Goal: Information Seeking & Learning: Check status

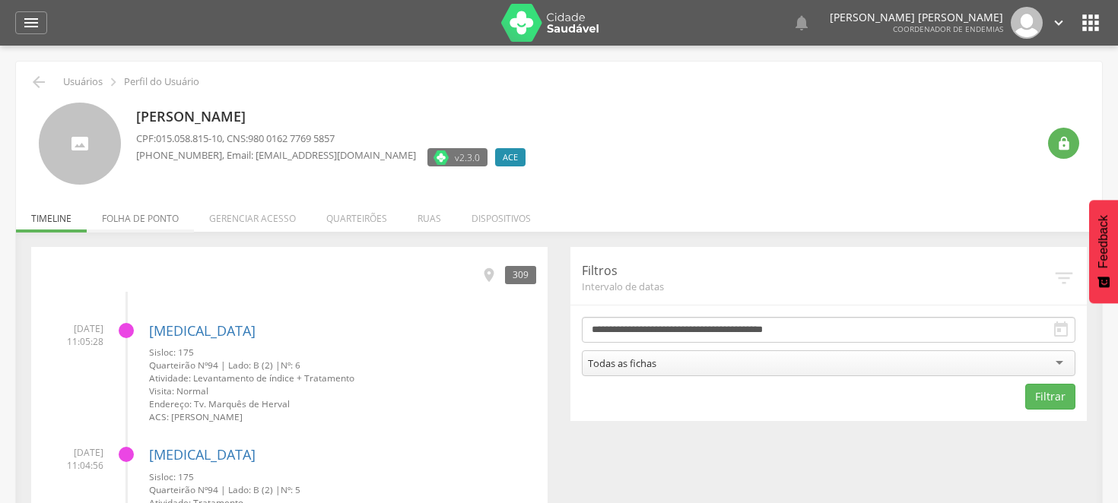
click at [150, 214] on li "Folha de ponto" at bounding box center [140, 215] width 107 height 36
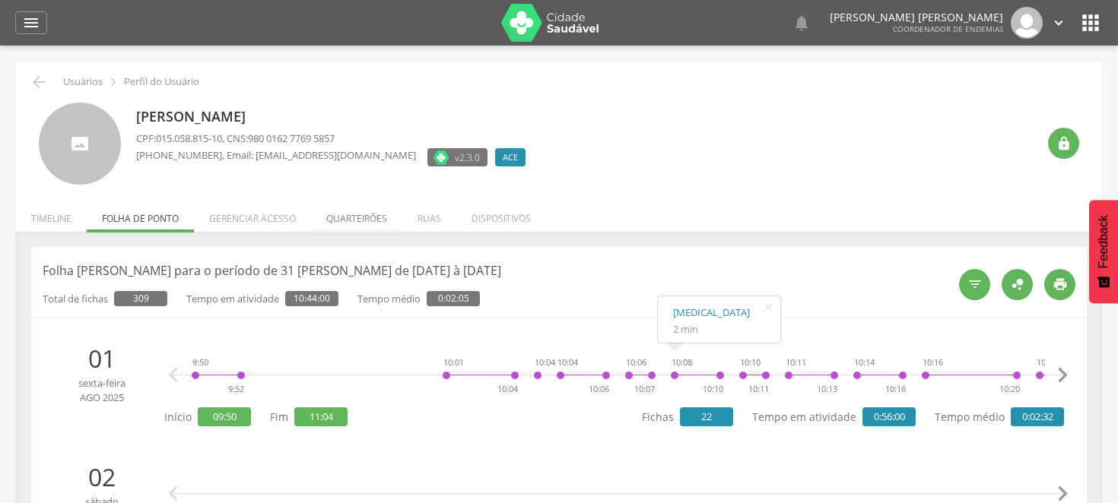
click at [346, 211] on li "Quarteirões" at bounding box center [356, 215] width 91 height 36
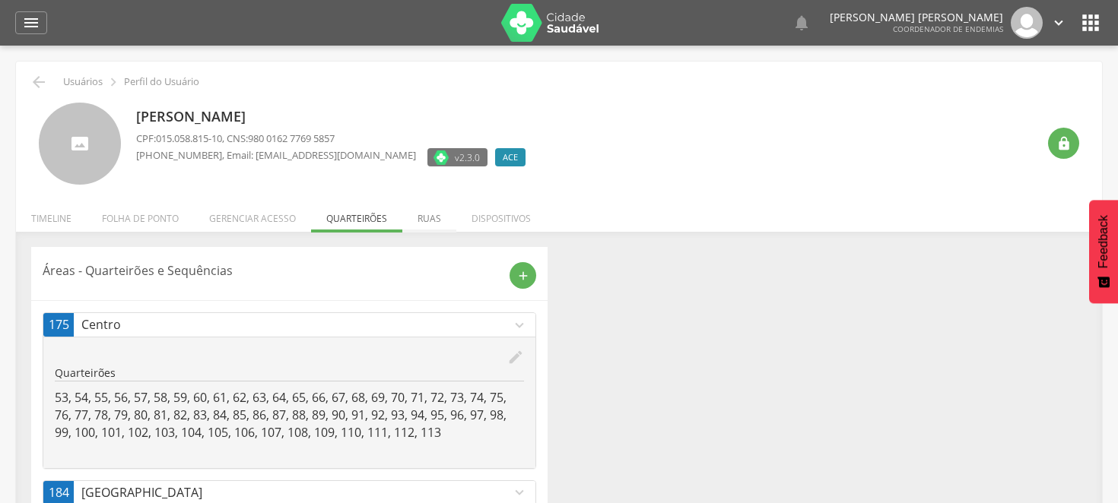
click at [424, 217] on li "Ruas" at bounding box center [429, 215] width 54 height 36
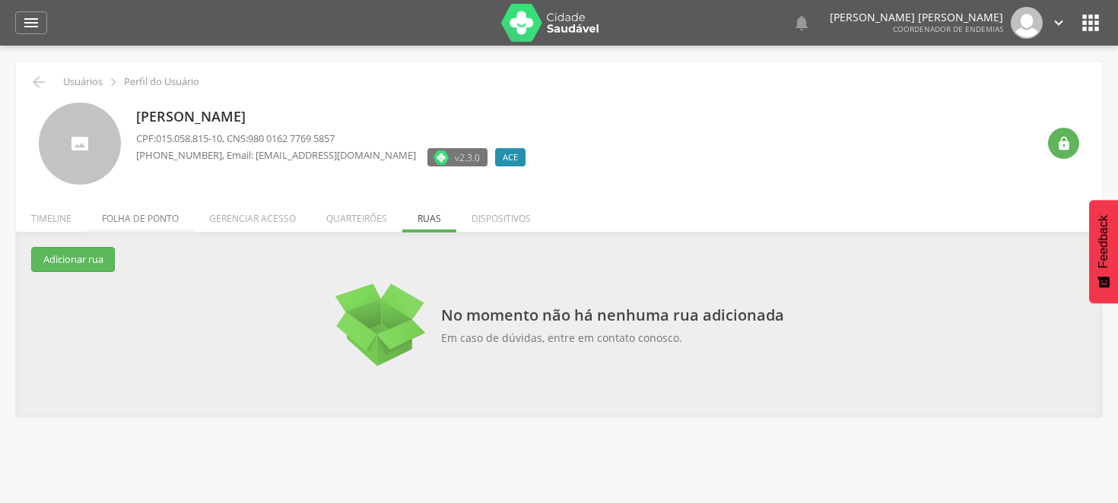
click at [170, 217] on li "Folha de ponto" at bounding box center [140, 215] width 107 height 36
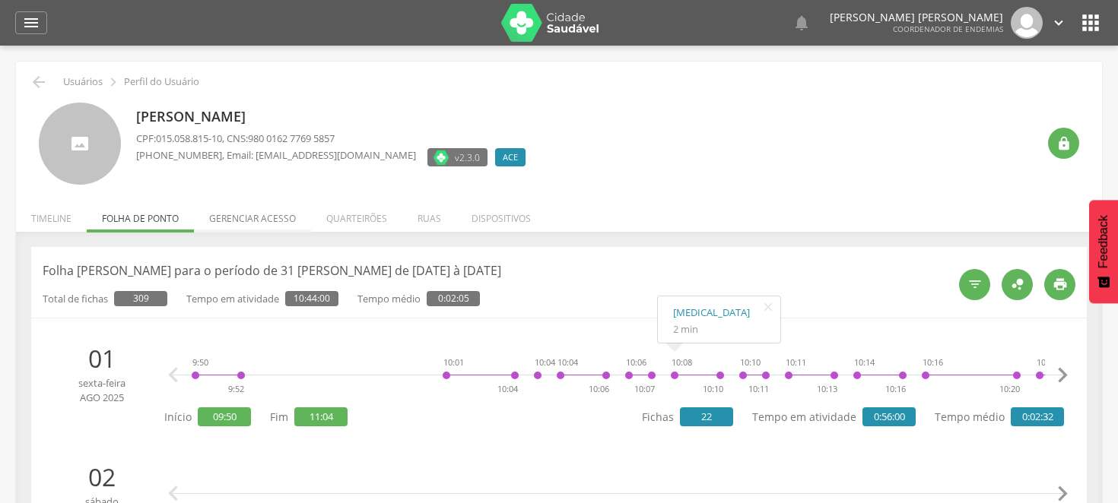
click at [266, 214] on li "Gerenciar acesso" at bounding box center [252, 215] width 117 height 36
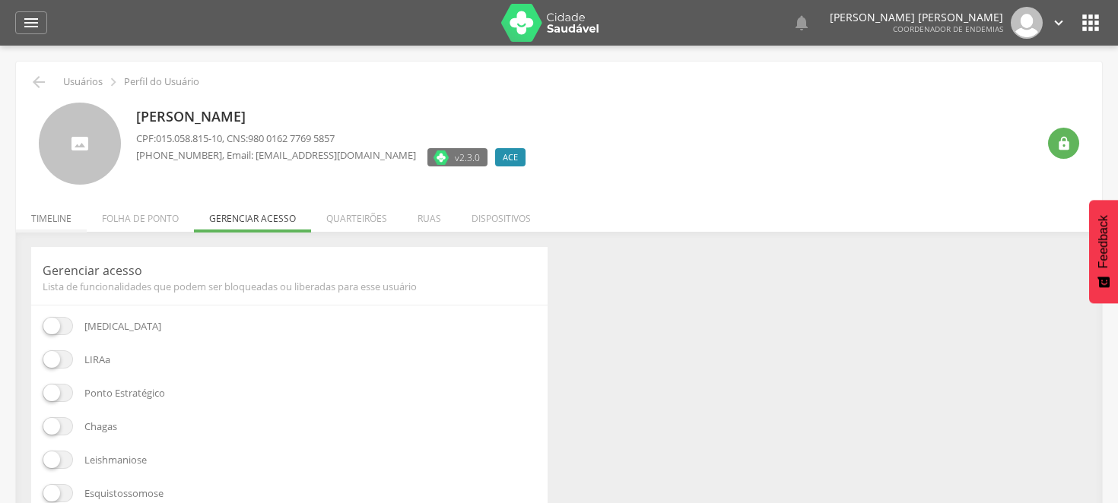
click at [63, 216] on li "Timeline" at bounding box center [51, 215] width 71 height 36
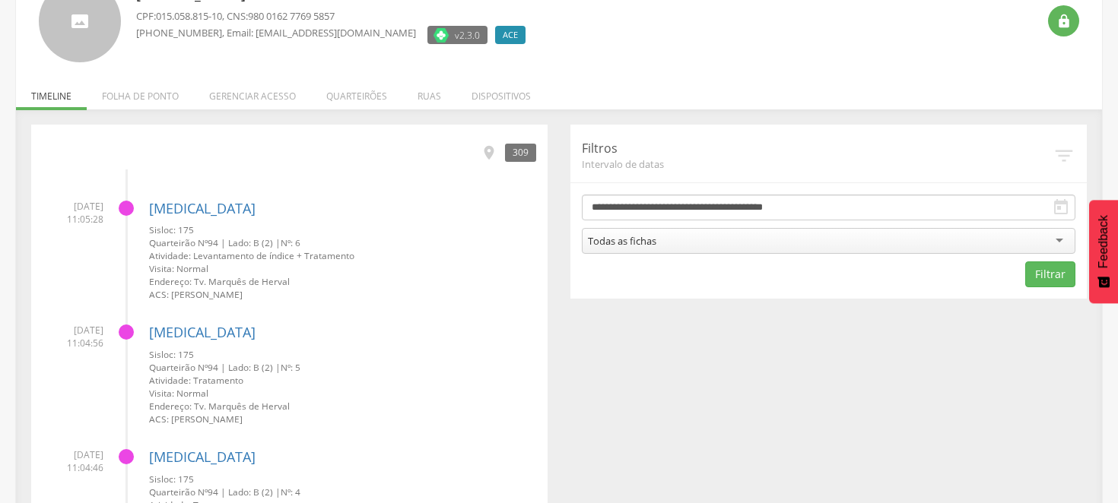
scroll to position [84, 0]
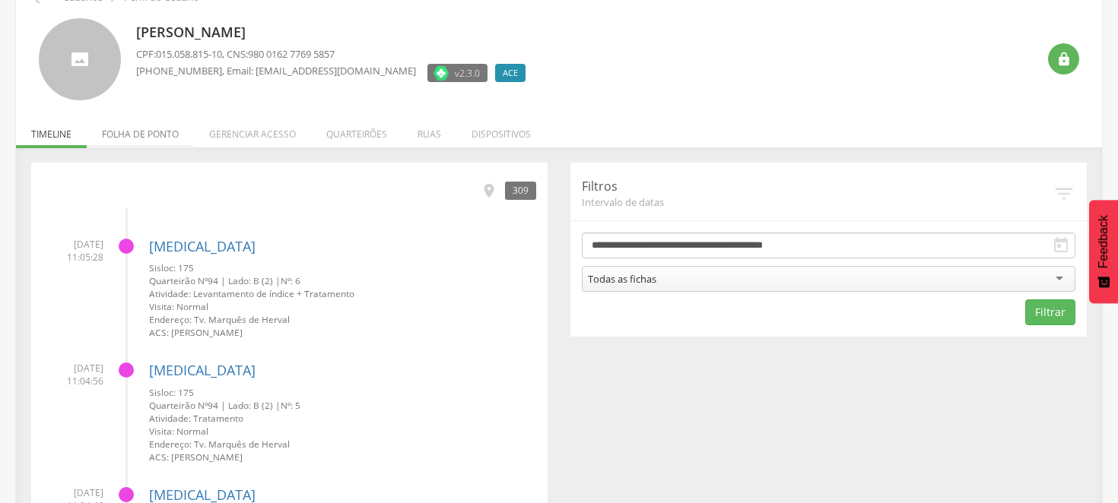
click at [129, 132] on li "Folha de ponto" at bounding box center [140, 131] width 107 height 36
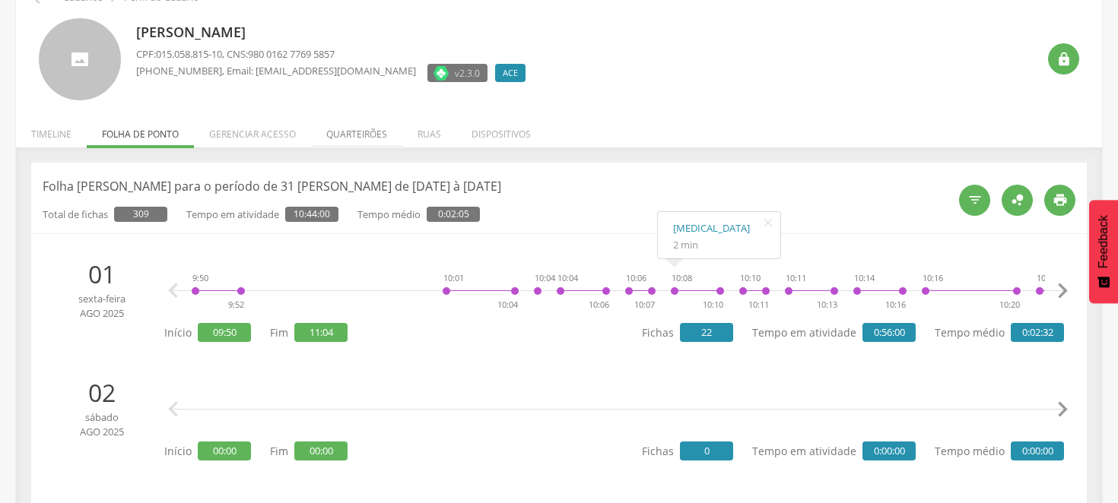
click at [365, 133] on li "Quarteirões" at bounding box center [356, 131] width 91 height 36
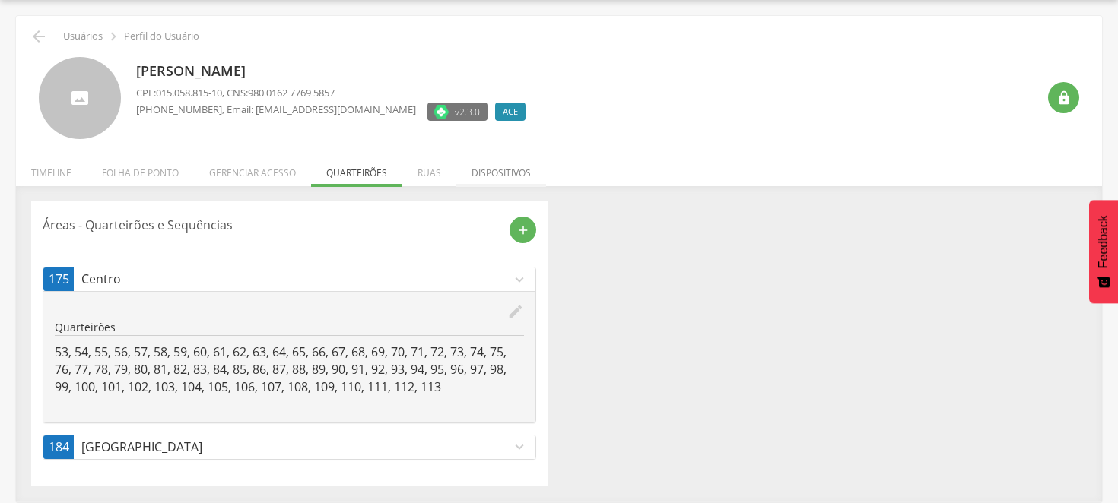
click at [515, 167] on li "Dispositivos" at bounding box center [501, 169] width 90 height 36
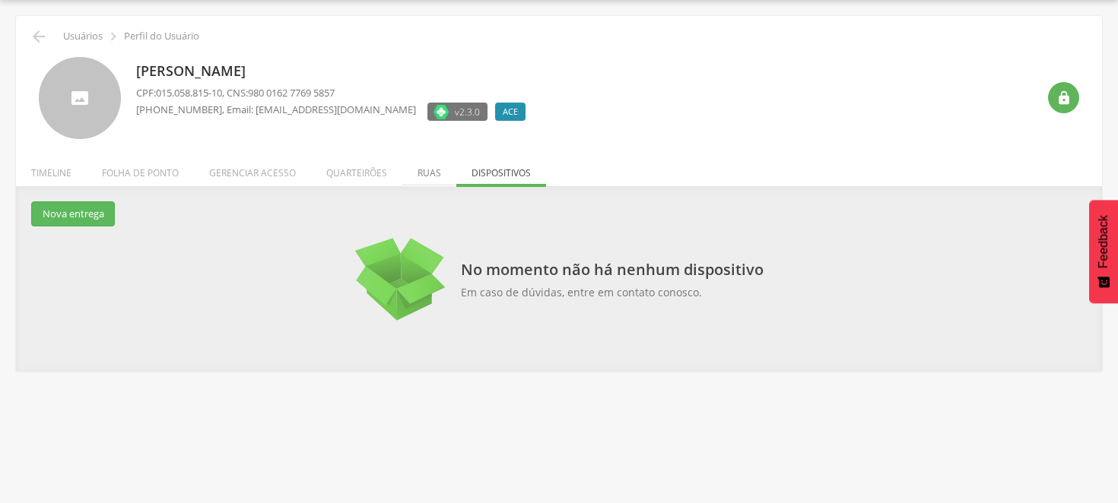
click at [430, 170] on li "Ruas" at bounding box center [429, 169] width 54 height 36
click at [430, 170] on ul "Início Produtividade Timeline Folha de ponto Remapeamento Gerenciar acesso Quar…" at bounding box center [559, 173] width 1086 height 13
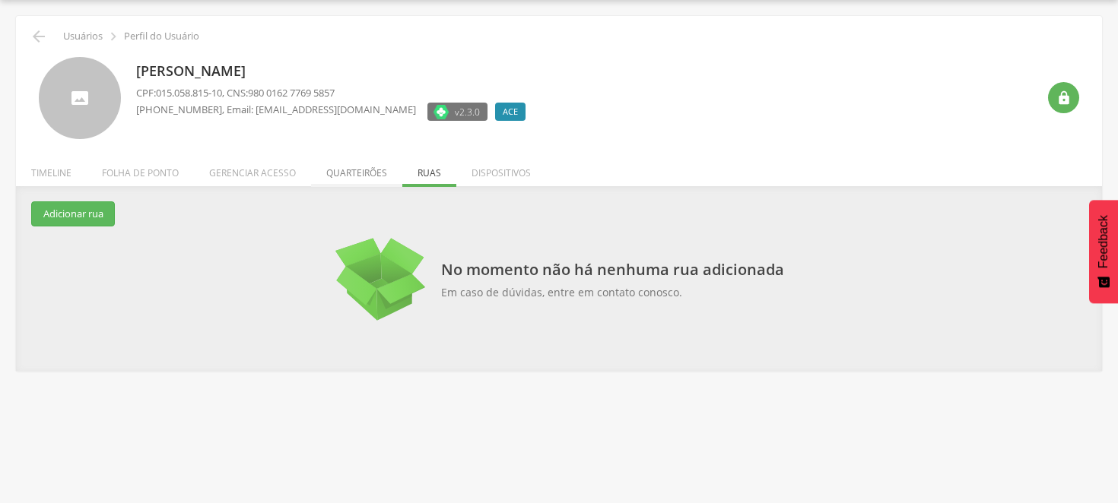
click at [352, 163] on li "Quarteirões" at bounding box center [356, 169] width 91 height 36
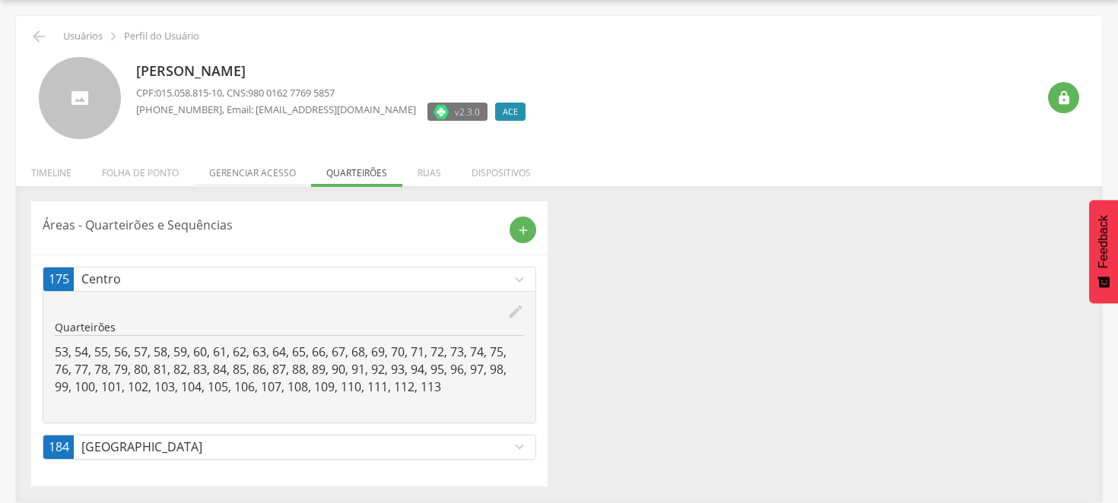
click at [258, 165] on li "Gerenciar acesso" at bounding box center [252, 169] width 117 height 36
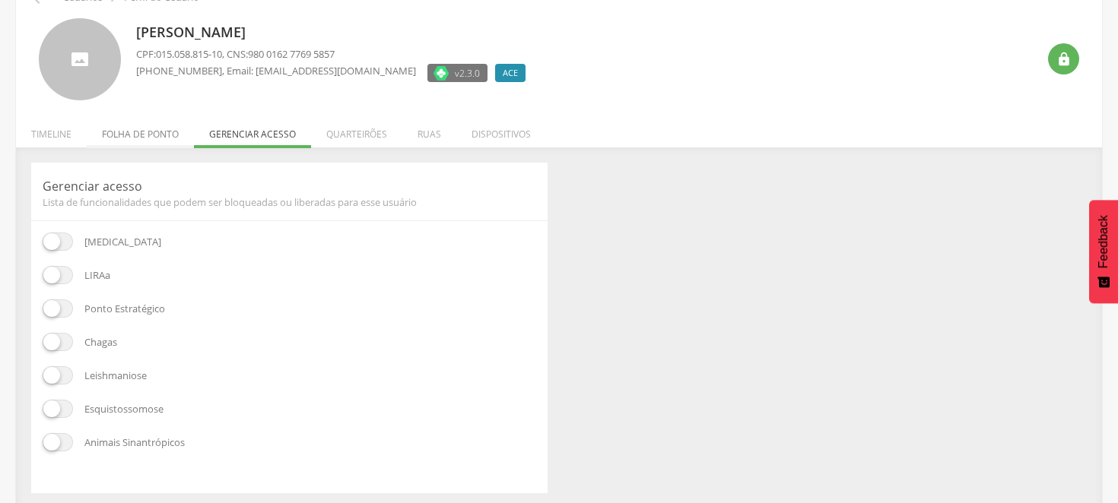
click at [147, 132] on li "Folha de ponto" at bounding box center [140, 131] width 107 height 36
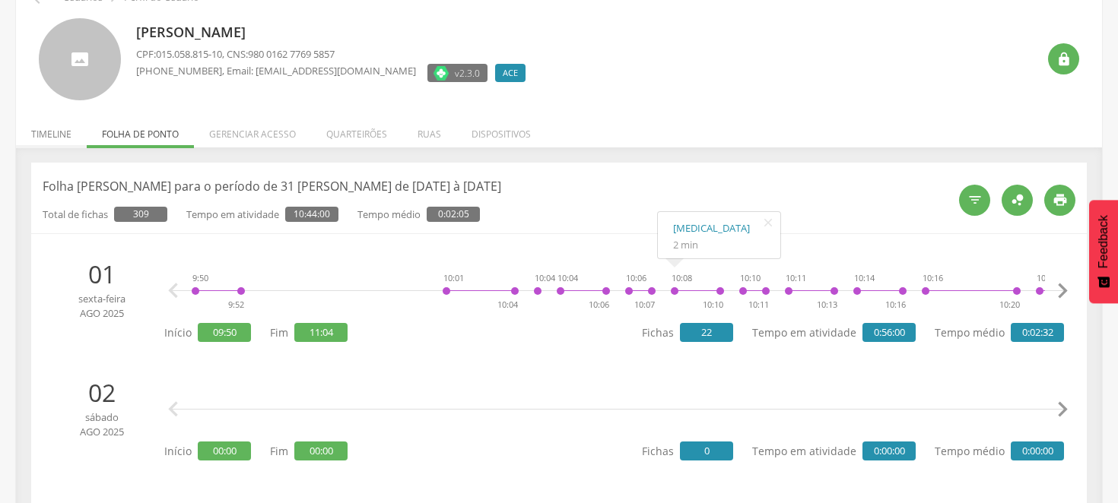
click at [61, 132] on li "Timeline" at bounding box center [51, 131] width 71 height 36
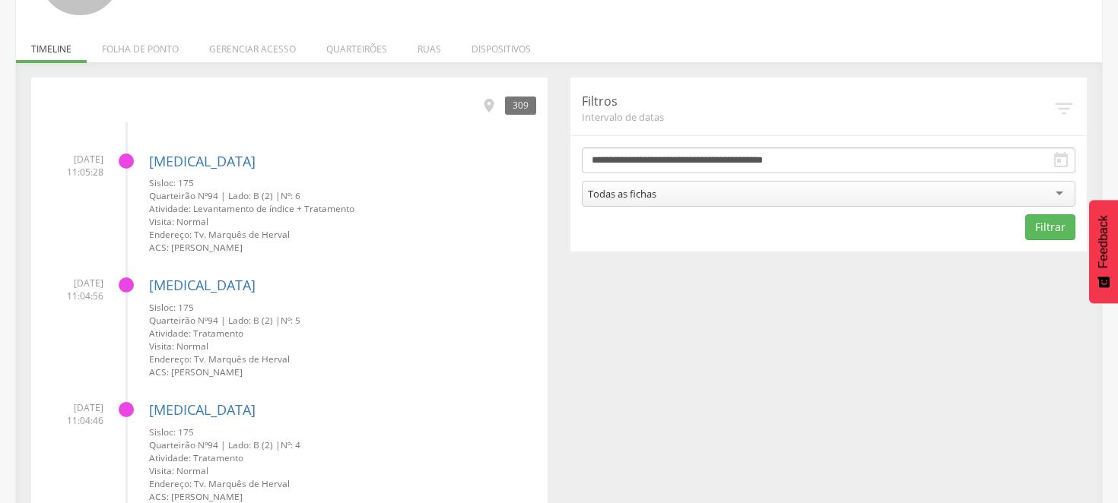
scroll to position [0, 0]
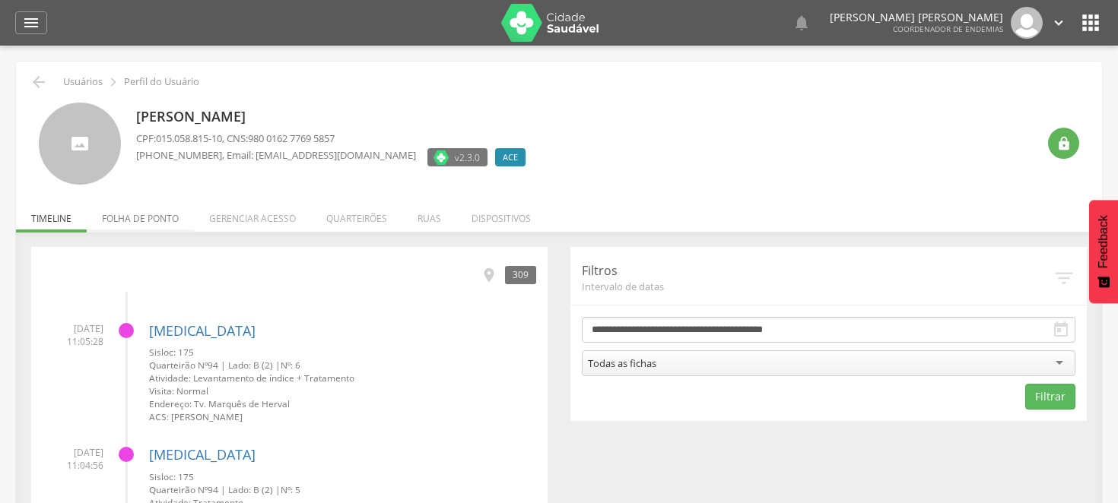
click at [154, 214] on li "Folha de ponto" at bounding box center [140, 215] width 107 height 36
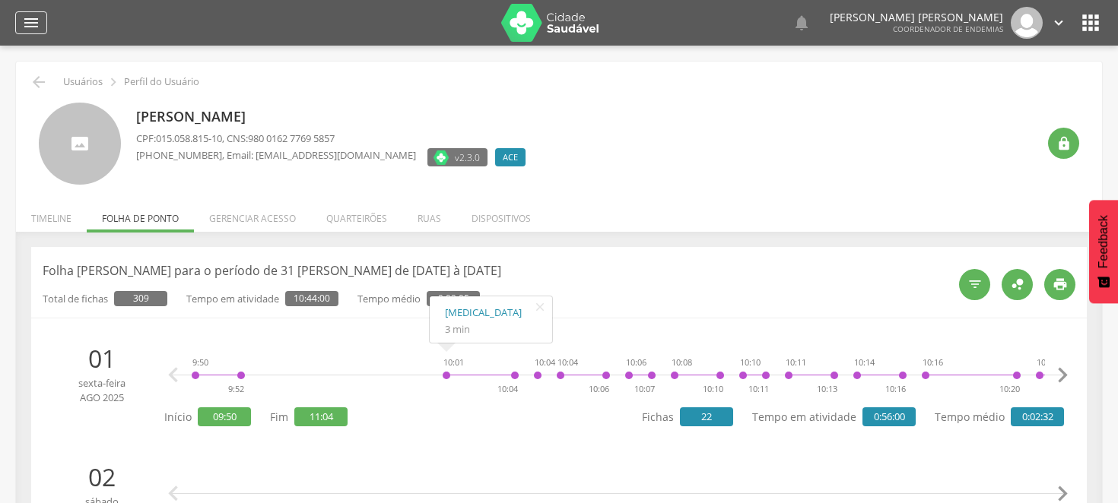
click at [29, 21] on icon "" at bounding box center [31, 23] width 18 height 18
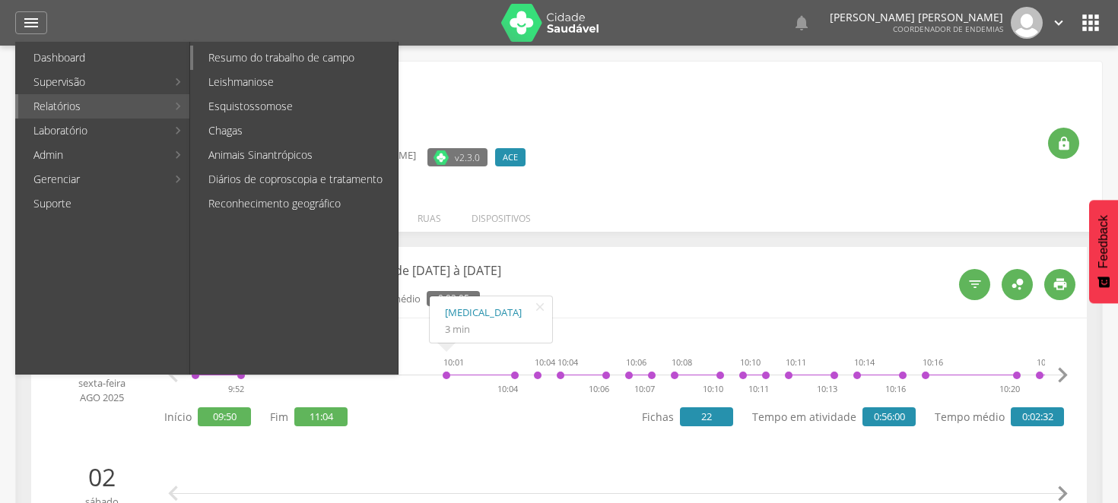
click at [247, 59] on link "Resumo do trabalho de campo" at bounding box center [295, 58] width 205 height 24
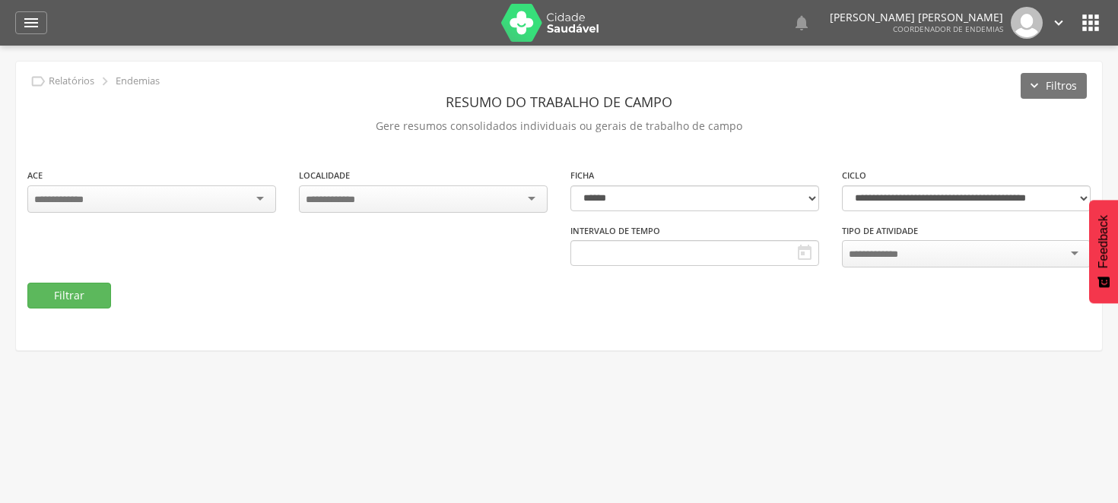
type input "**********"
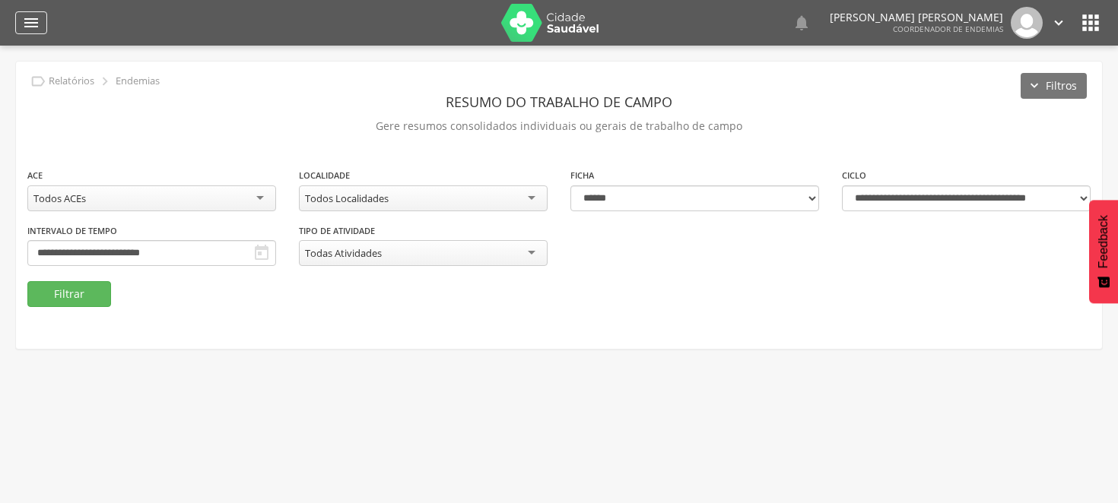
click at [31, 11] on div "" at bounding box center [31, 22] width 32 height 23
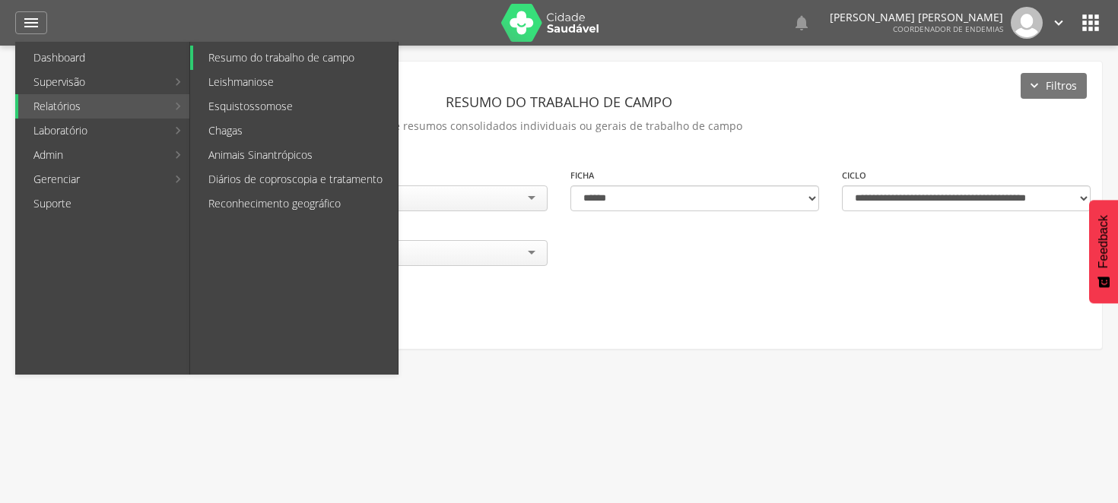
click at [244, 54] on link "Resumo do trabalho de campo" at bounding box center [295, 58] width 205 height 24
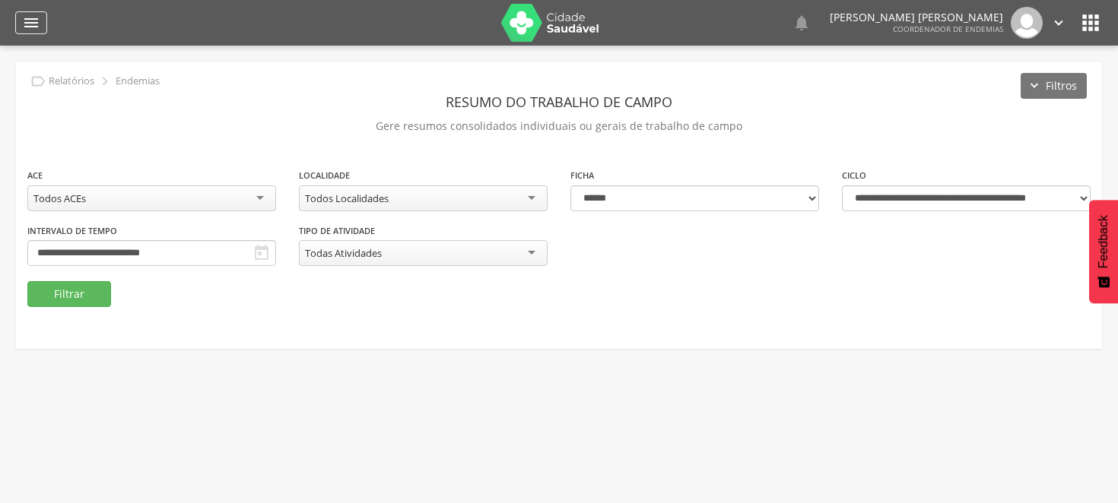
click at [29, 24] on icon "" at bounding box center [31, 23] width 18 height 18
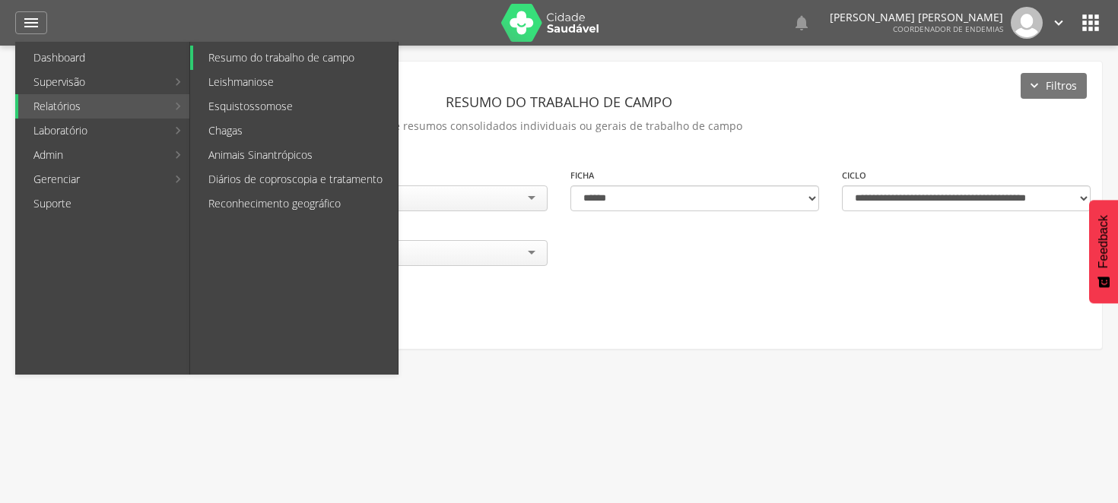
click at [253, 54] on link "Resumo do trabalho de campo" at bounding box center [295, 58] width 205 height 24
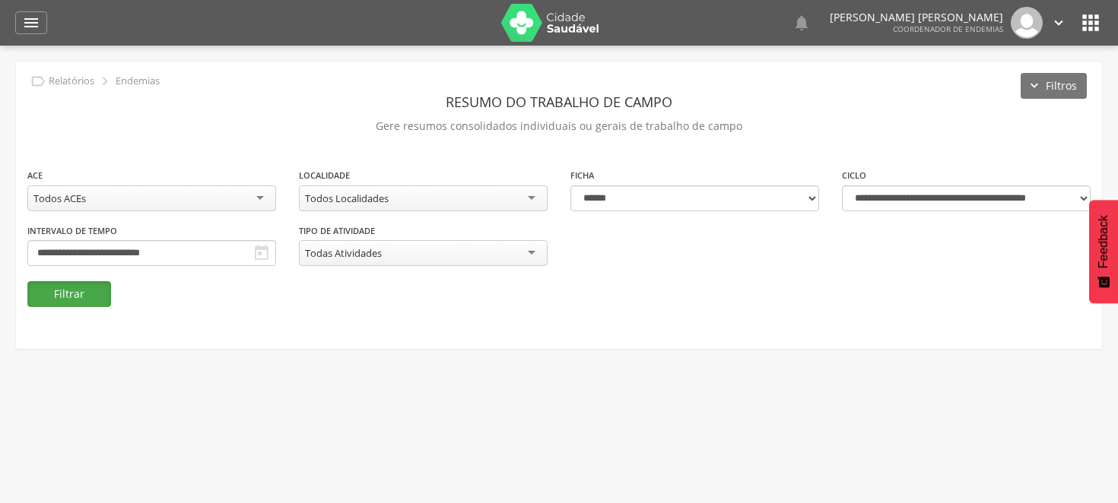
click at [64, 287] on button "Filtrar" at bounding box center [69, 294] width 84 height 26
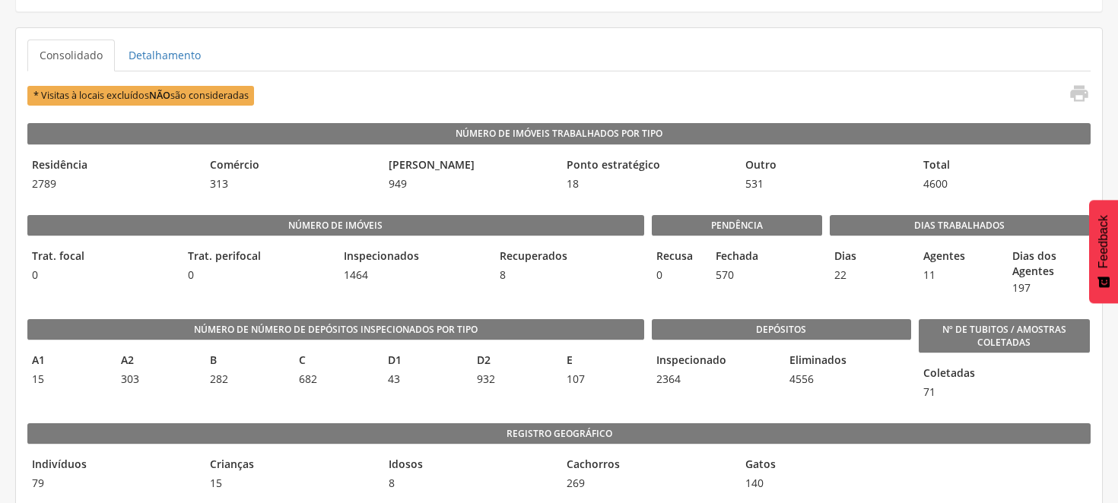
scroll to position [169, 0]
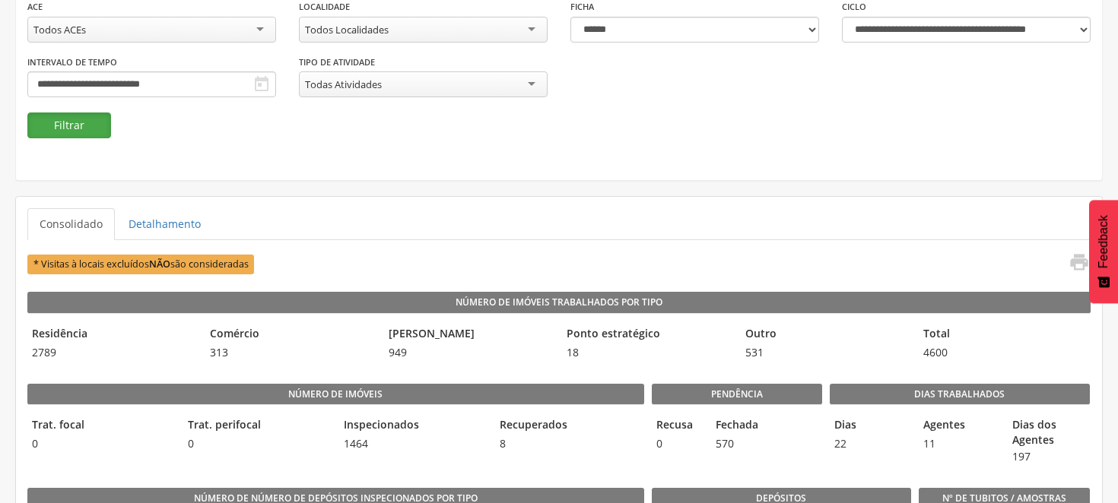
click at [71, 124] on button "Filtrar" at bounding box center [69, 126] width 84 height 26
click at [84, 119] on button "Filtrar" at bounding box center [69, 126] width 84 height 26
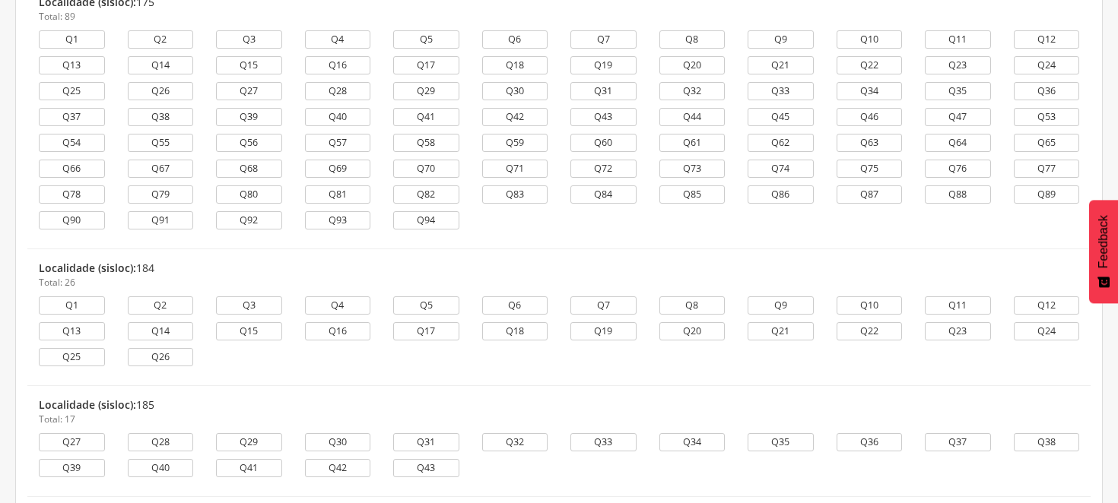
click at [832, 477] on div "Q27 Q28 Q29 Q30 Q31 Q32 Q33 Q34 Q35 Q36 Q37 Q38 Q39 Q40 Q41 Q42 Q43" at bounding box center [558, 459] width 1063 height 52
click at [1046, 449] on ul "Localidade (sisloc): 12 Total: 30 Q33S1 Q34 Q40 Q41 Q43 Q44 Q45 Q46 Q47 Q48 Q65…" at bounding box center [558, 214] width 1063 height 1180
click at [847, 268] on div "Localidade (sisloc): 184 Total: 26" at bounding box center [559, 275] width 1040 height 28
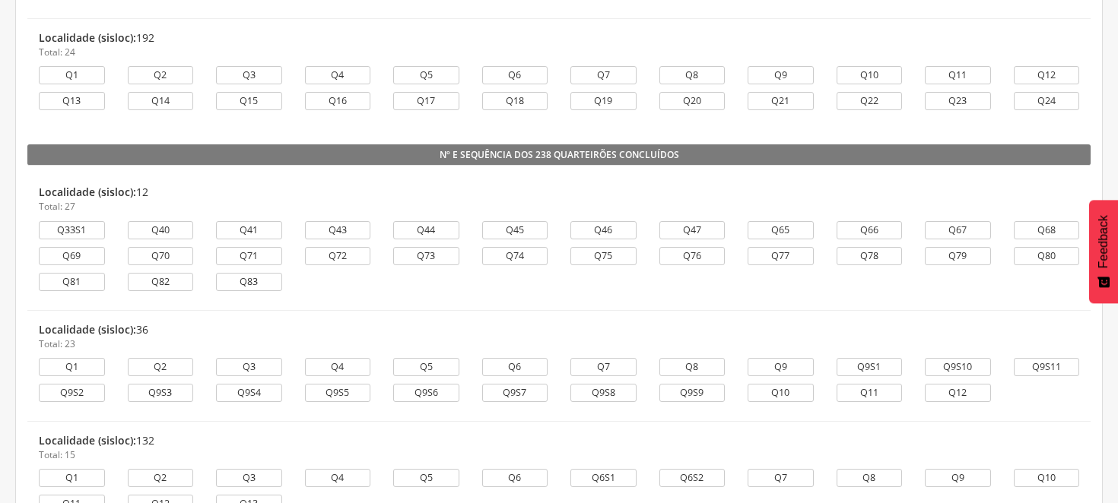
scroll to position [2196, 0]
